Goal: Find specific page/section: Find specific page/section

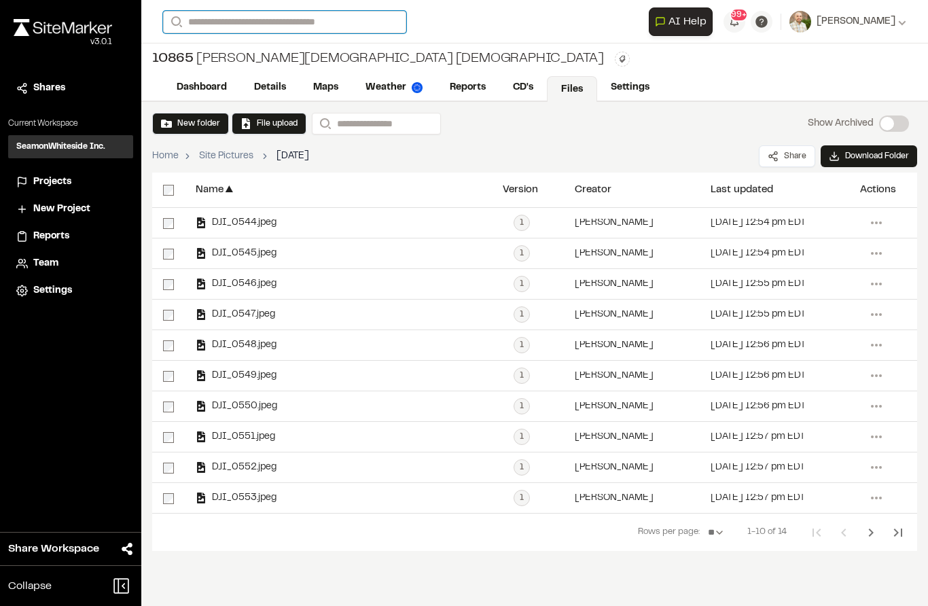
click at [226, 17] on input "Search" at bounding box center [284, 22] width 243 height 22
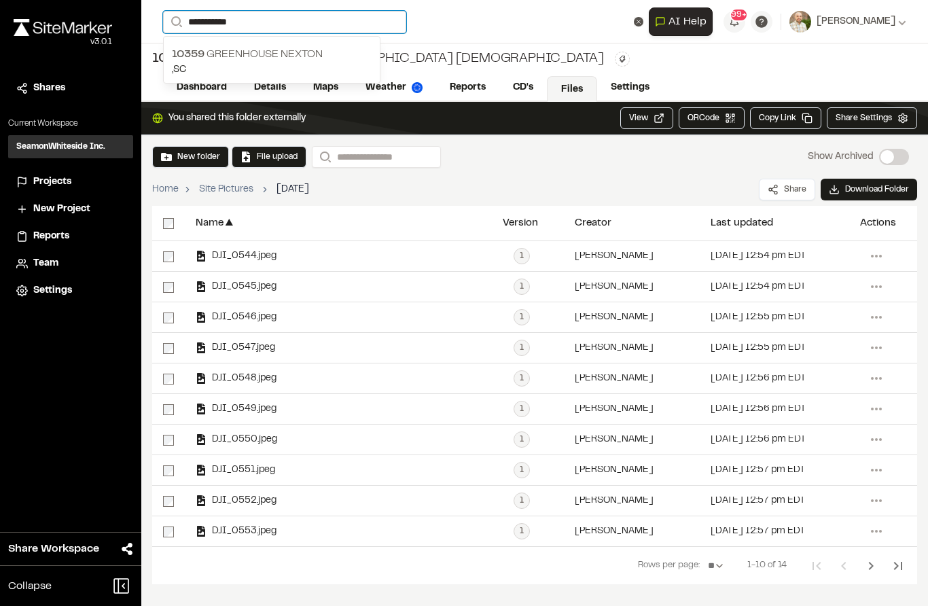
type input "**********"
click at [209, 53] on p "10359 Greenhouse Nexton" at bounding box center [272, 54] width 200 height 16
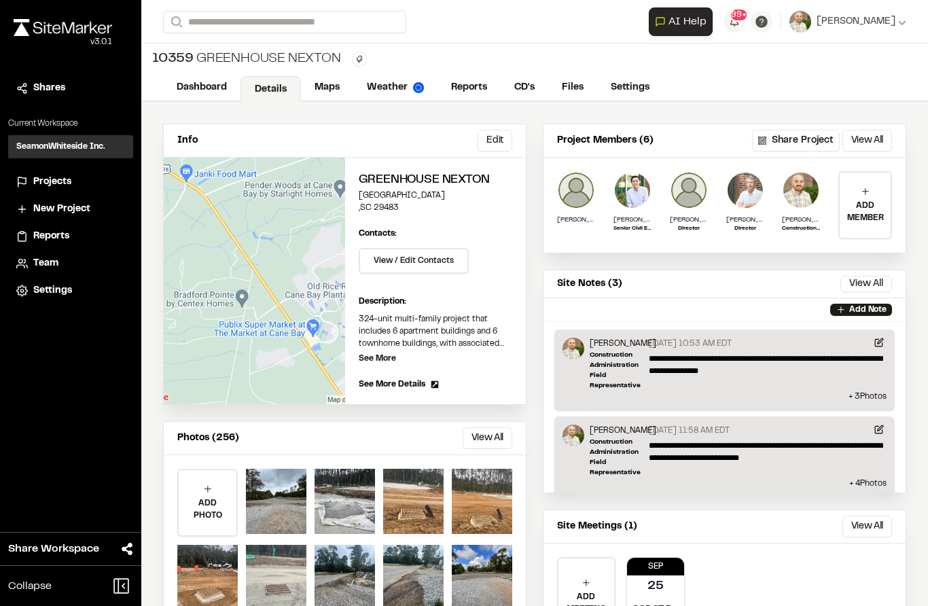
click at [574, 83] on link "Files" at bounding box center [573, 88] width 49 height 26
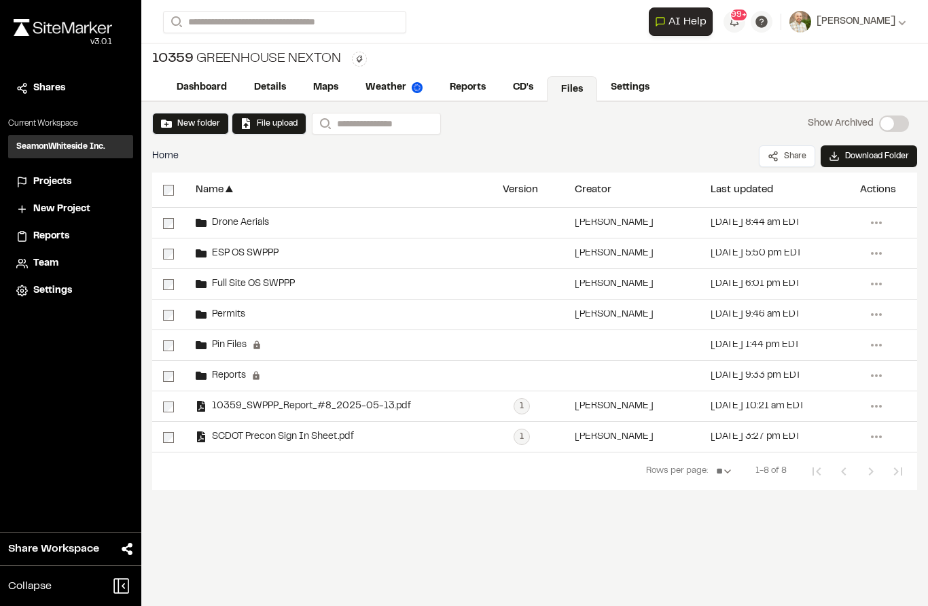
click at [214, 222] on span "Drone Aerials" at bounding box center [238, 223] width 63 height 9
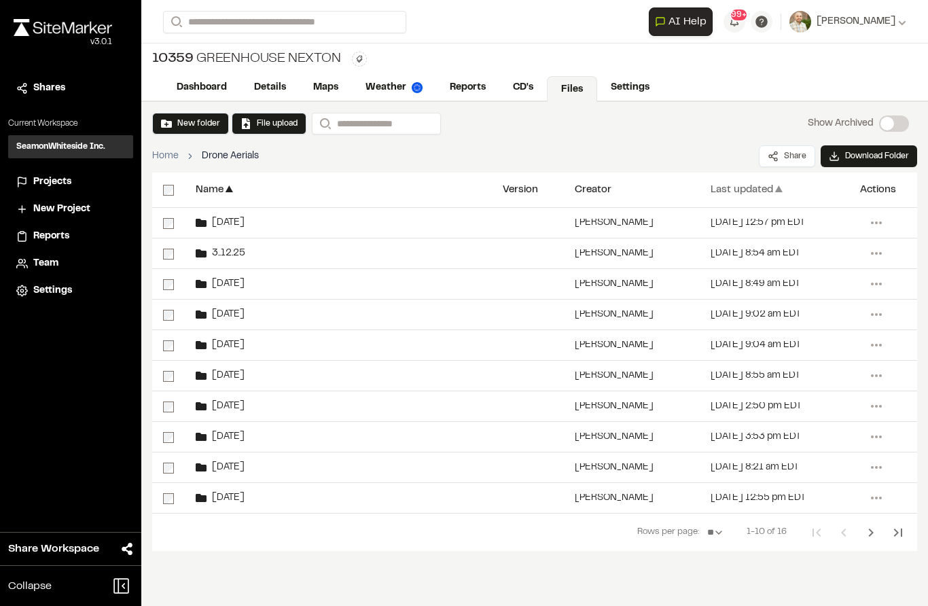
click at [754, 192] on div "Last updated" at bounding box center [742, 190] width 63 height 10
click at [757, 190] on div "Last updated" at bounding box center [742, 190] width 63 height 10
